Goal: Transaction & Acquisition: Purchase product/service

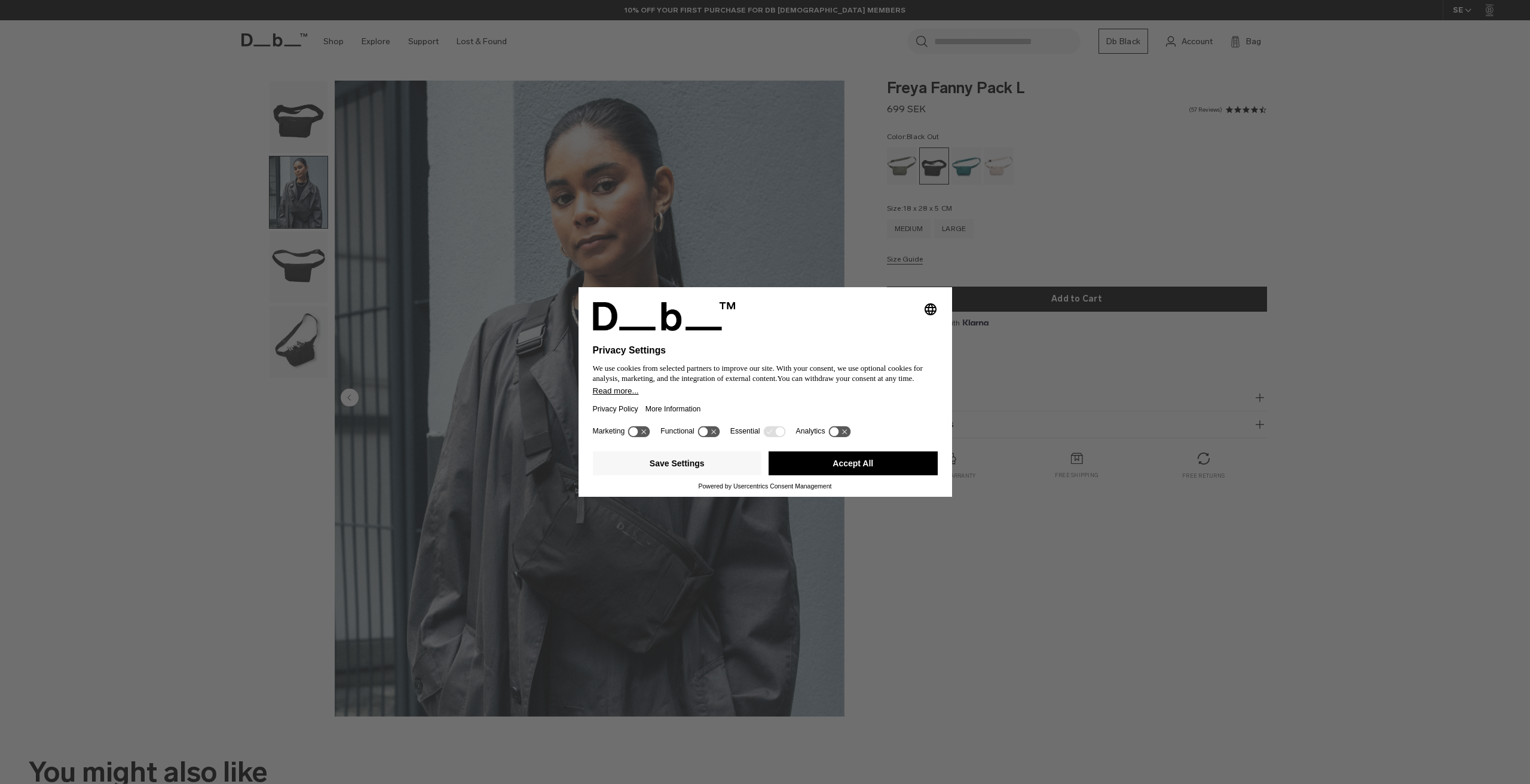
click at [514, 478] on div "Selecting an option will immediately change the language Privacy Settings We us…" at bounding box center [765, 392] width 1530 height 784
click at [725, 465] on button "Save Settings" at bounding box center [676, 463] width 169 height 24
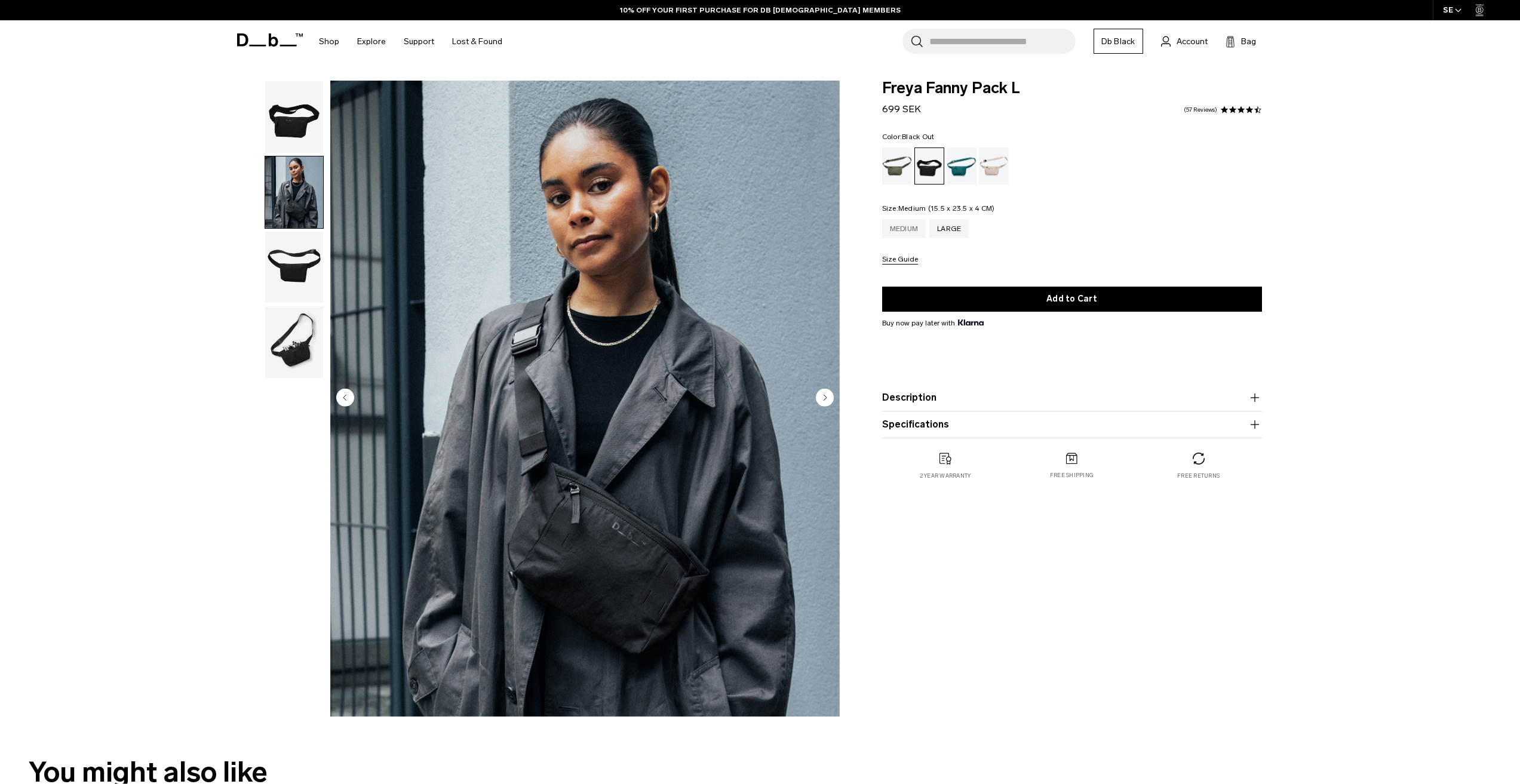
click at [904, 223] on div "Medium" at bounding box center [905, 229] width 44 height 19
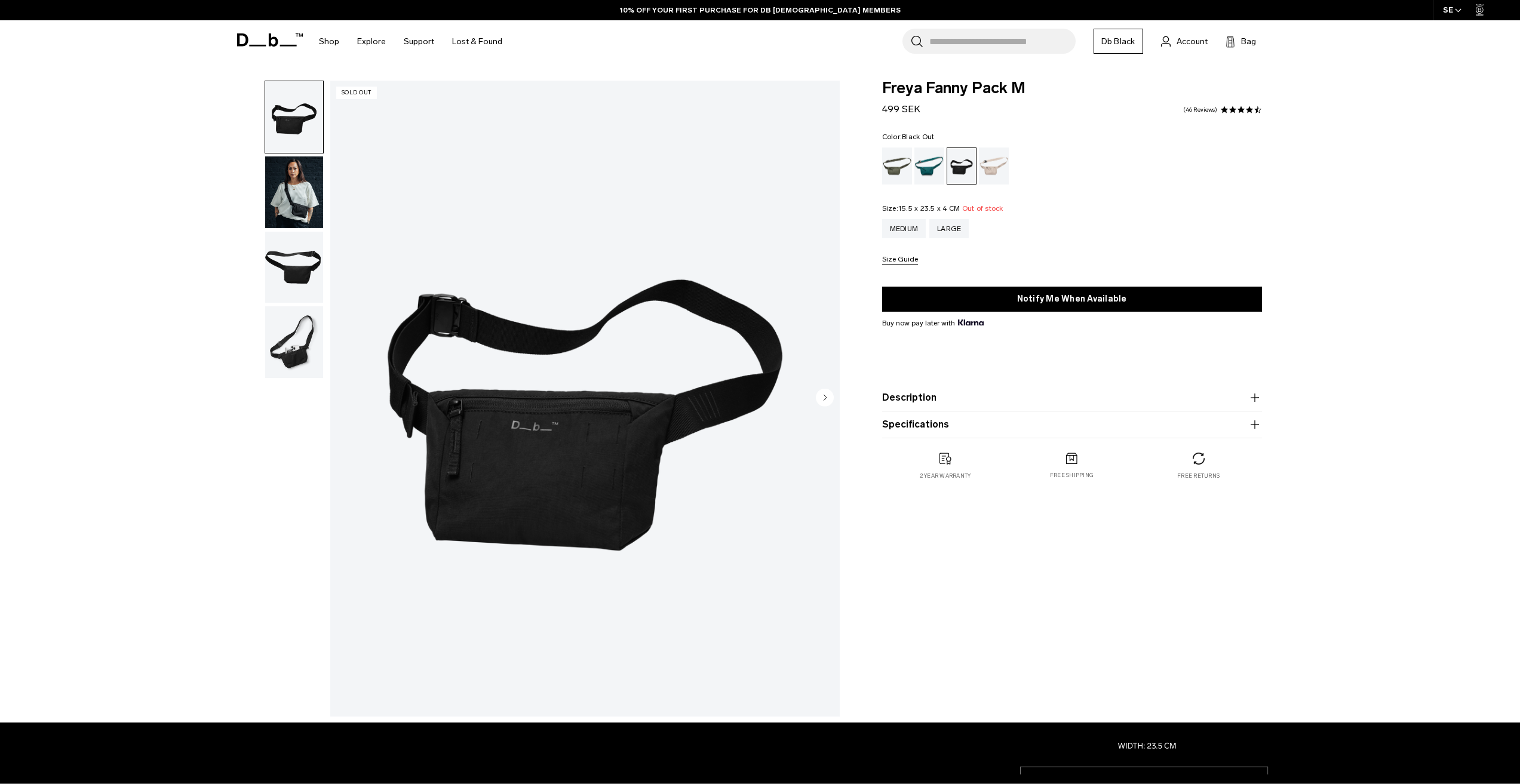
click at [304, 210] on img "button" at bounding box center [294, 192] width 58 height 71
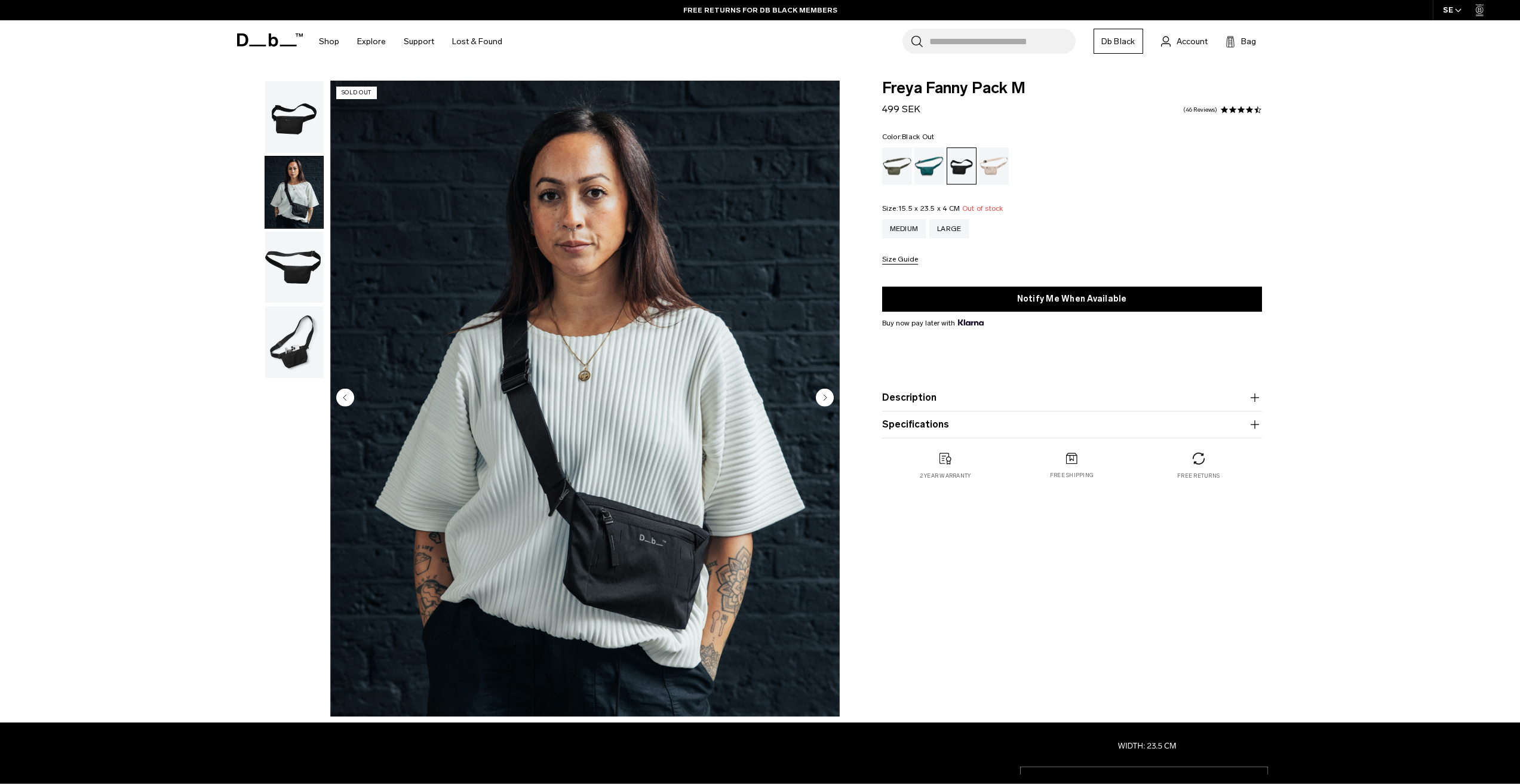
click at [909, 403] on button "Description" at bounding box center [1072, 397] width 380 height 14
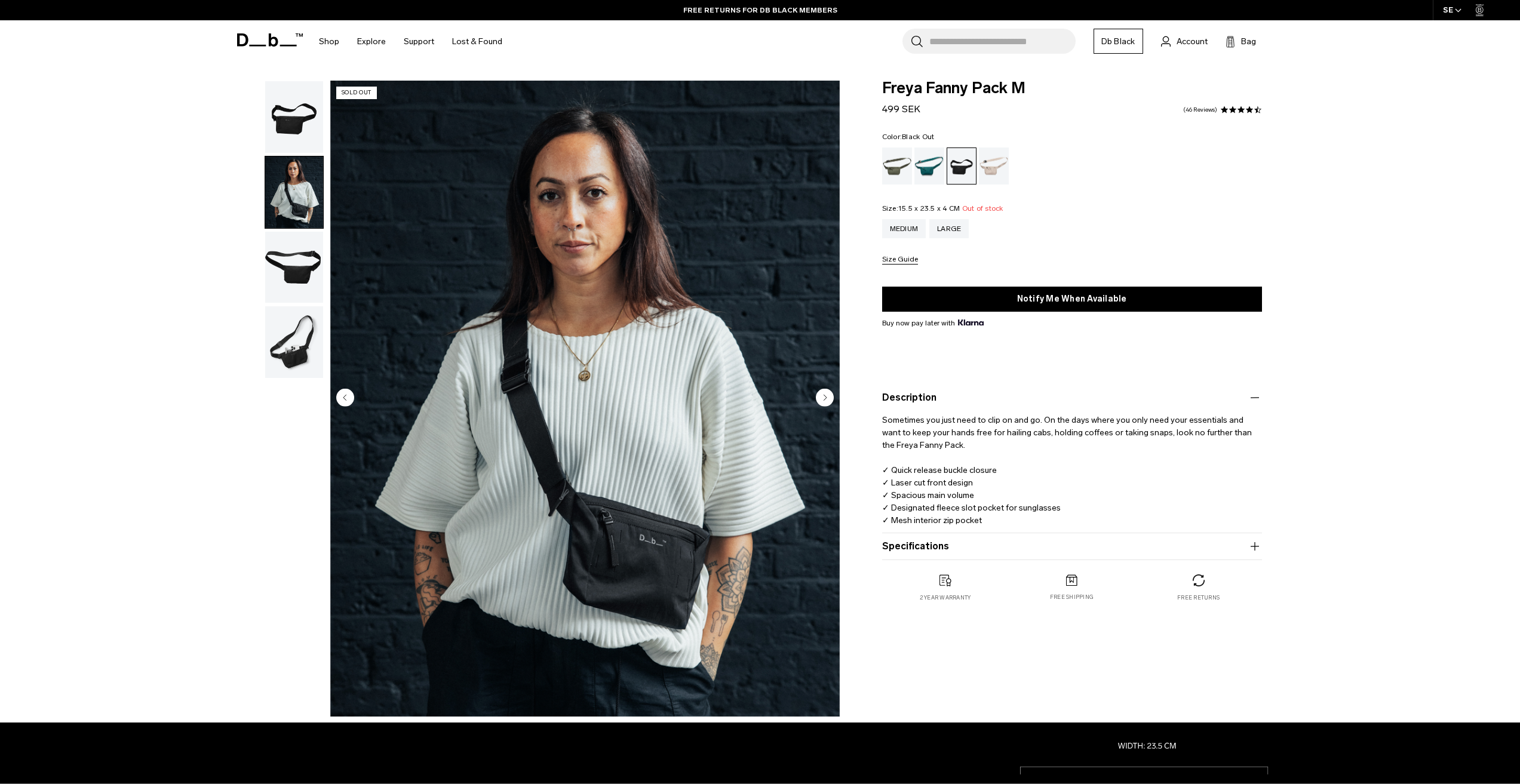
click at [913, 542] on button "Specifications" at bounding box center [1072, 546] width 380 height 14
